Goal: Task Accomplishment & Management: Complete application form

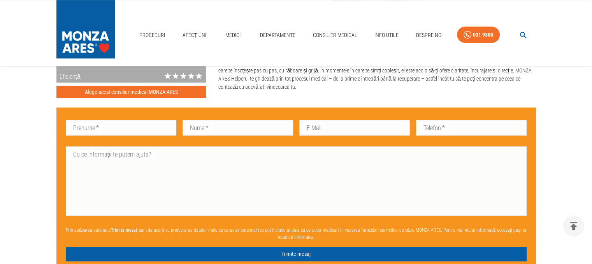
scroll to position [545, 0]
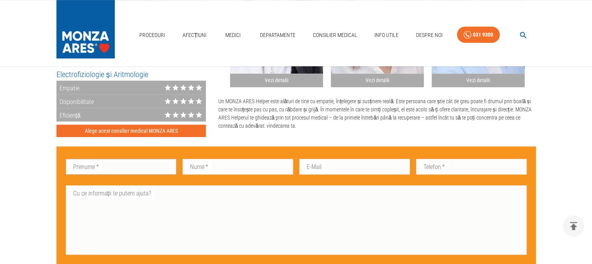
click at [104, 167] on input "Prenume   *" at bounding box center [121, 167] width 111 height 16
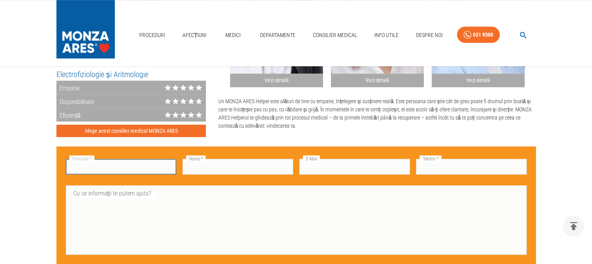
type input "[PERSON_NAME]"
type input "Iusco"
type input "[EMAIL_ADDRESS][DOMAIN_NAME]"
type input "0748457796"
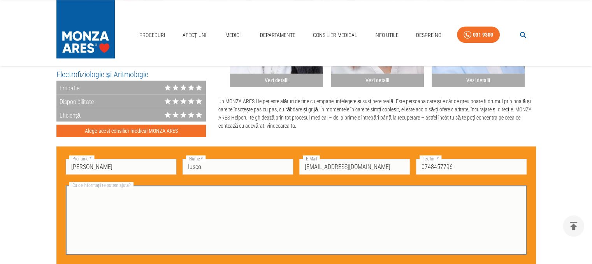
click at [141, 209] on textarea "Cu ce informații te putem ajuta?" at bounding box center [296, 220] width 450 height 63
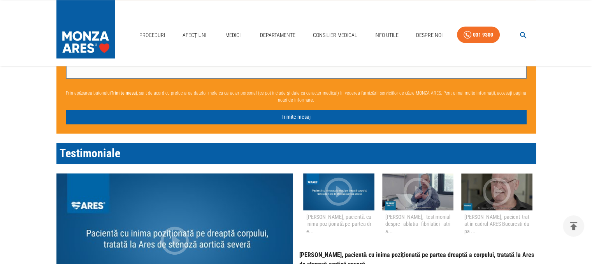
scroll to position [740, 0]
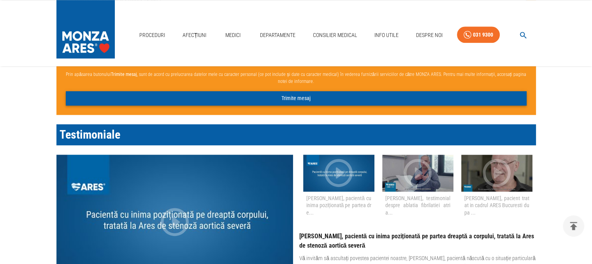
type textarea "Programare la dnul [PERSON_NAME]"
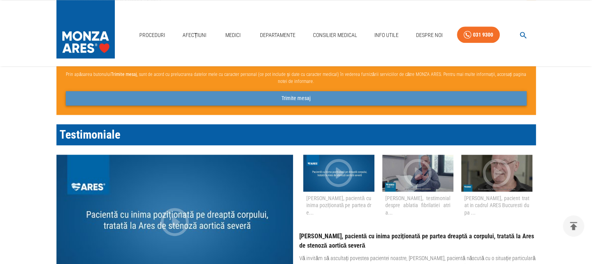
click at [281, 99] on button "Trimite mesaj" at bounding box center [296, 98] width 461 height 14
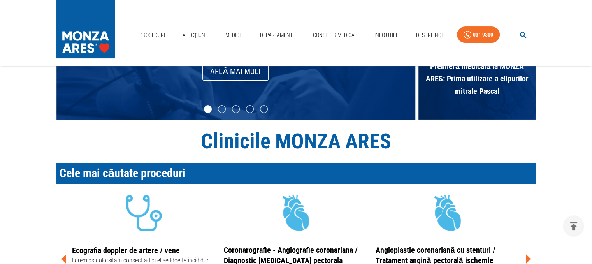
scroll to position [0, 0]
